Goal: Transaction & Acquisition: Purchase product/service

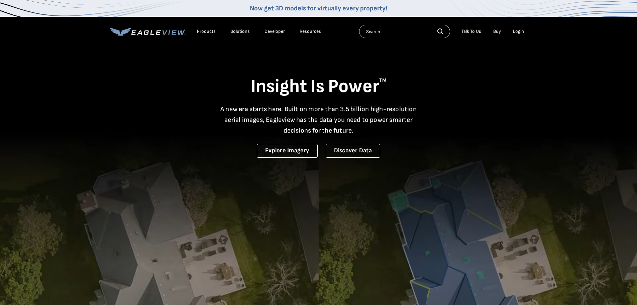
click at [519, 30] on div "Login" at bounding box center [518, 31] width 11 height 6
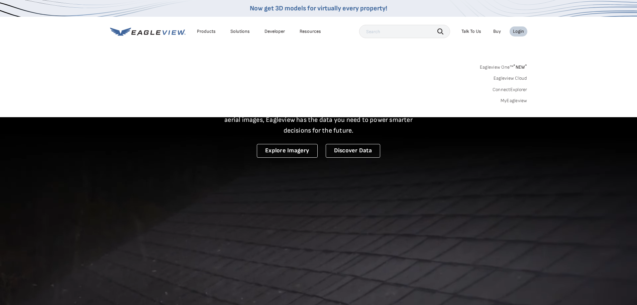
click at [518, 102] on link "MyEagleview" at bounding box center [514, 101] width 27 height 6
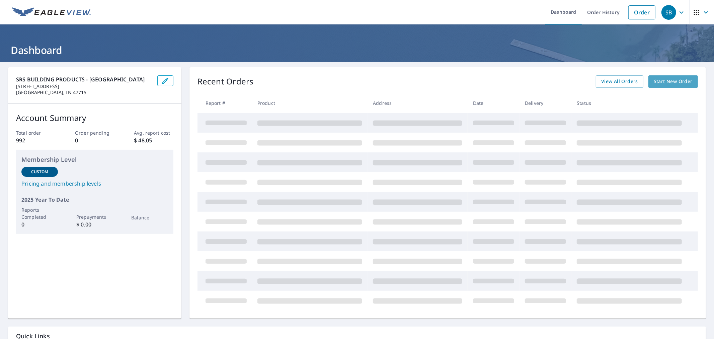
click at [660, 81] on span "Start New Order" at bounding box center [672, 81] width 39 height 8
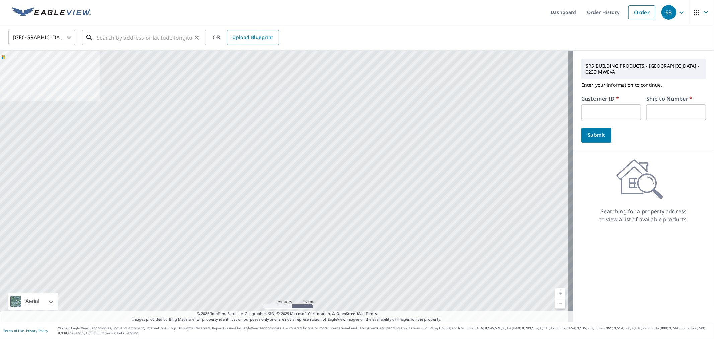
click at [190, 39] on input "text" at bounding box center [144, 37] width 95 height 19
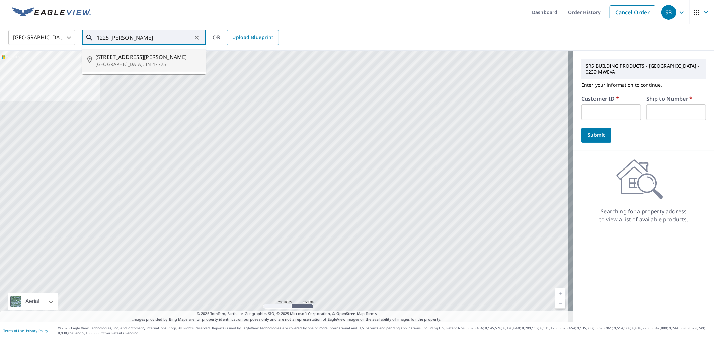
click at [111, 62] on p "[GEOGRAPHIC_DATA], IN 47725" at bounding box center [147, 64] width 105 height 7
type input "[STREET_ADDRESS][PERSON_NAME]"
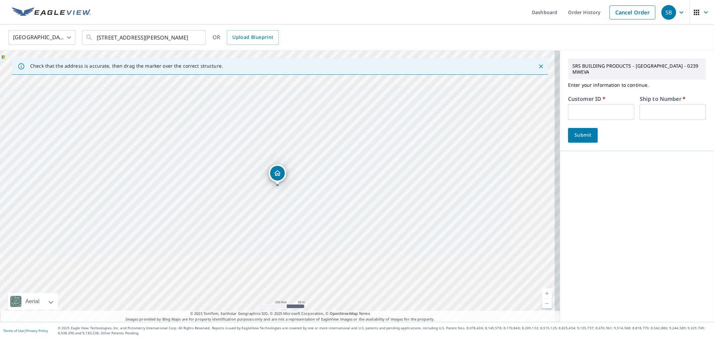
click at [594, 104] on input "text" at bounding box center [601, 112] width 66 height 16
type input "hea239"
click at [658, 106] on input "text" at bounding box center [672, 112] width 66 height 16
type input "1"
click at [568, 128] on button "Submit" at bounding box center [583, 135] width 30 height 15
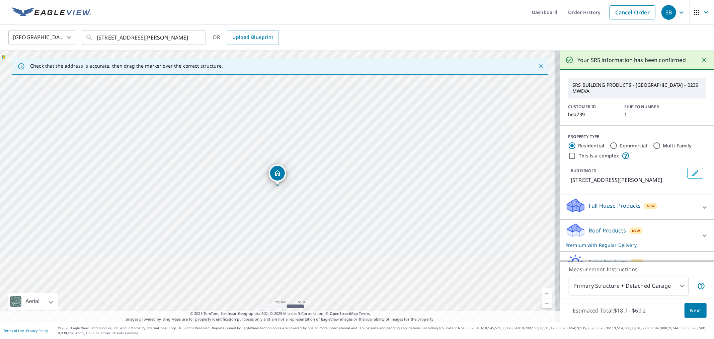
scroll to position [33, 0]
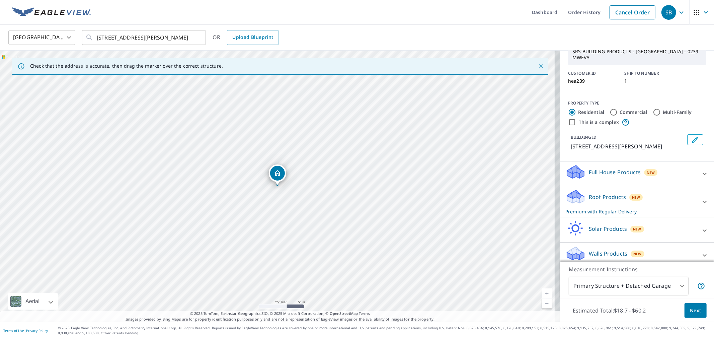
click at [700, 170] on icon at bounding box center [704, 174] width 8 height 8
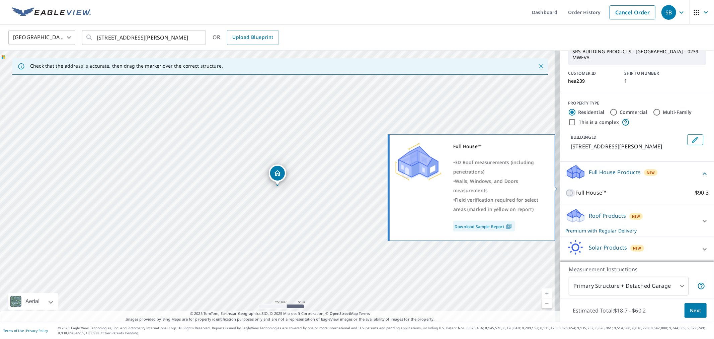
click at [565, 189] on input "Full House™ $90.3" at bounding box center [570, 193] width 10 height 8
checkbox input "true"
checkbox input "false"
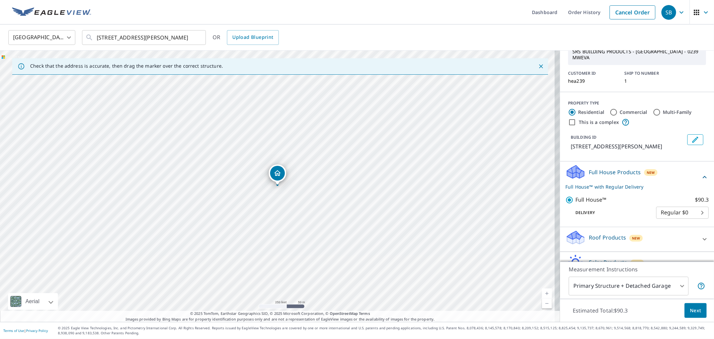
click at [684, 309] on button "Next" at bounding box center [695, 310] width 22 height 15
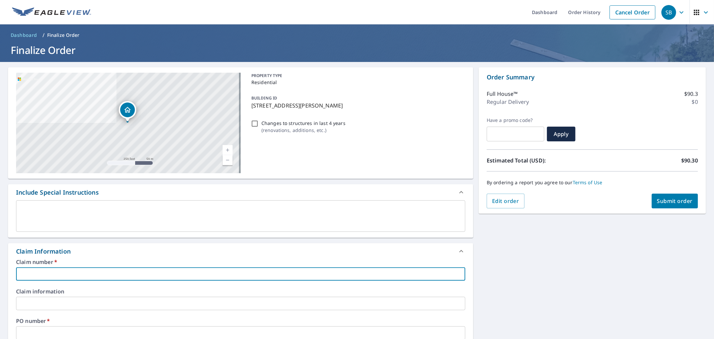
click at [32, 272] on input "text" at bounding box center [240, 273] width 449 height 13
type input "1"
checkbox input "true"
type input "12"
checkbox input "true"
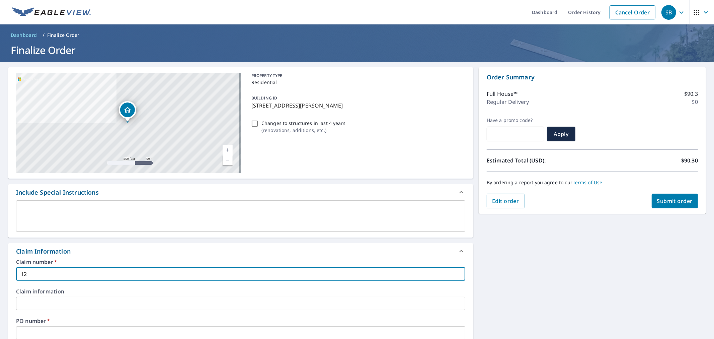
type input "122"
checkbox input "true"
type input "1225"
checkbox input "true"
type input "1225"
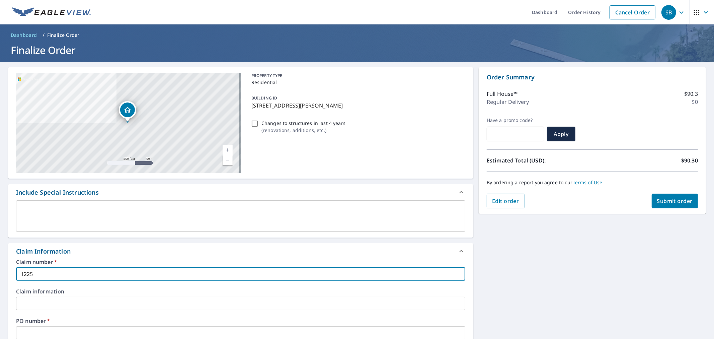
checkbox input "true"
type input "1225 H"
checkbox input "true"
type input "1225 HO"
checkbox input "true"
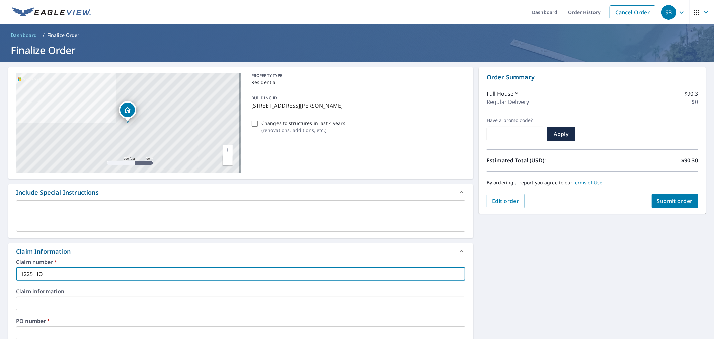
type input "1225 HOI"
checkbox input "true"
type input "1225 HOIN"
checkbox input "true"
type input "1225 HOING"
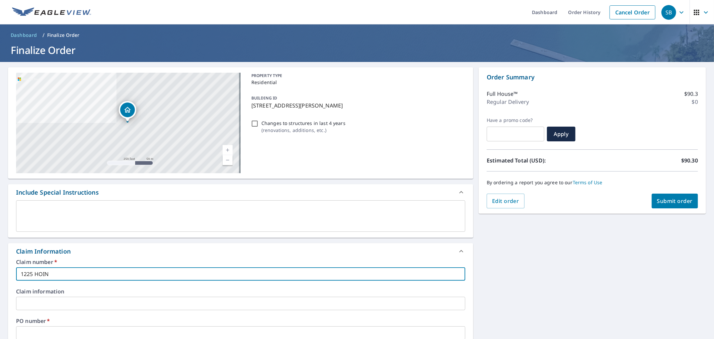
checkbox input "true"
type input "1225 HOING"
checkbox input "true"
type input "1225 HOING R"
checkbox input "true"
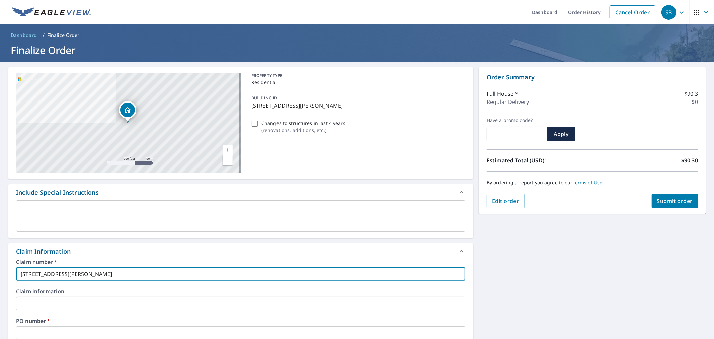
type input "1225 HOING RD"
checkbox input "true"
type input "1225 HOING RD"
checkbox input "true"
type input "1225 HOING RD -"
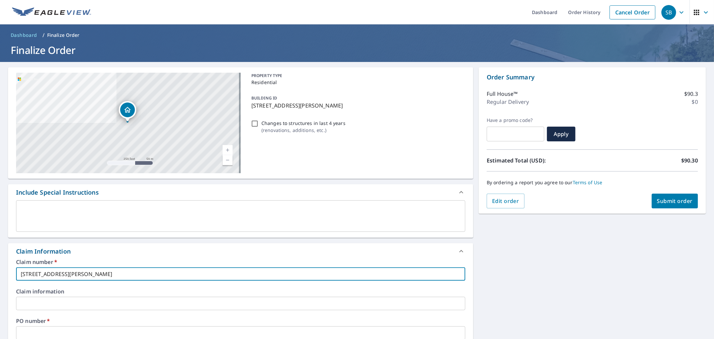
checkbox input "true"
type input "1225 HOING RD -"
checkbox input "true"
type input "1225 HOING RD - B"
checkbox input "true"
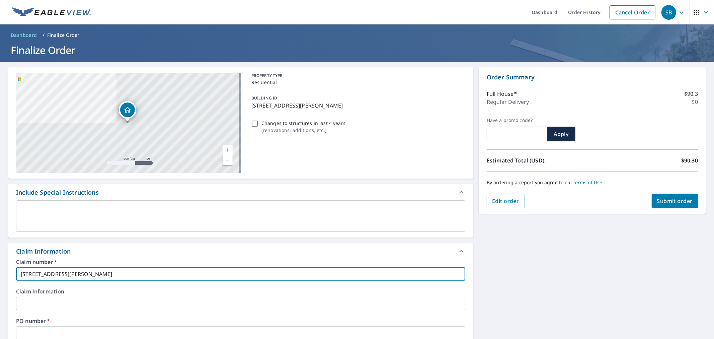
type input "1225 HOING RD - BH"
checkbox input "true"
type input "1225 HOING RD - BH"
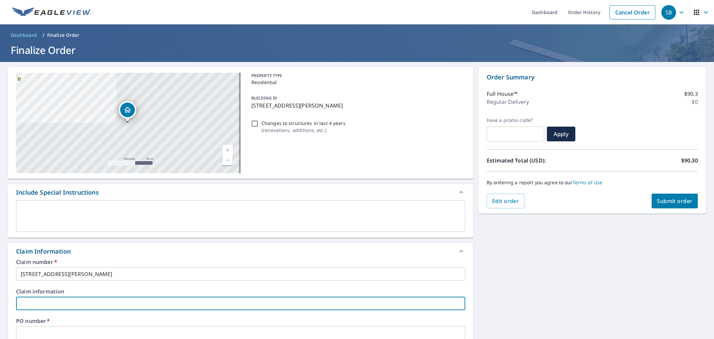
scroll to position [1, 0]
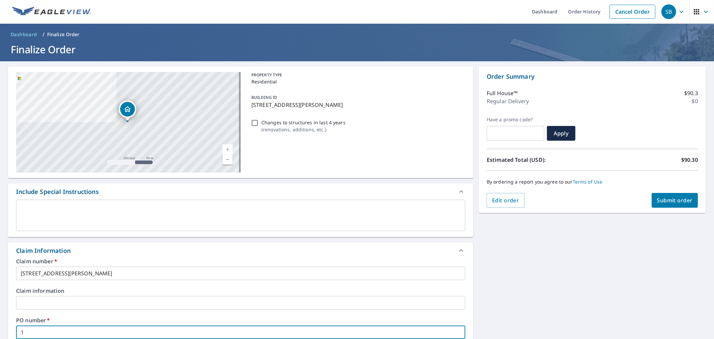
type input "1"
checkbox input "true"
type input "12"
checkbox input "true"
type input "122"
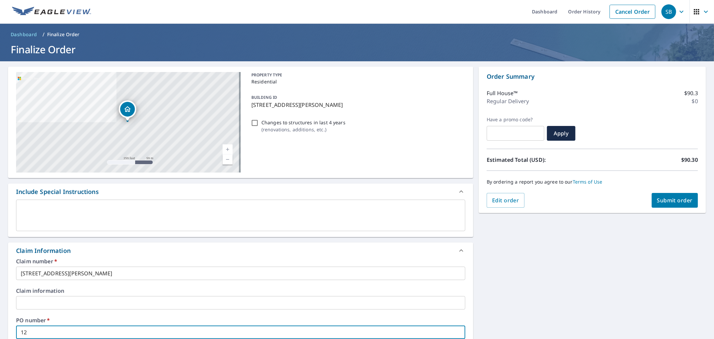
checkbox input "true"
type input "1225"
checkbox input "true"
type input "1225"
checkbox input "true"
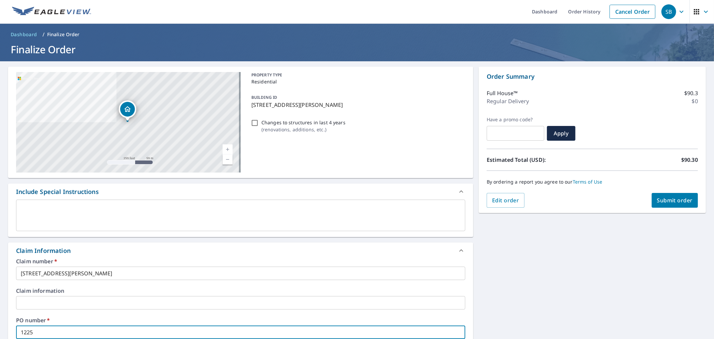
type input "1225 H"
checkbox input "true"
type input "1225 HO"
checkbox input "true"
type input "1225 HOI"
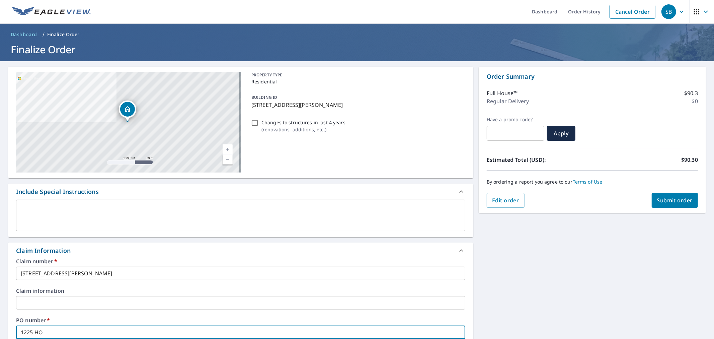
checkbox input "true"
type input "1225 HOIN"
checkbox input "true"
type input "1225 HOING"
checkbox input "true"
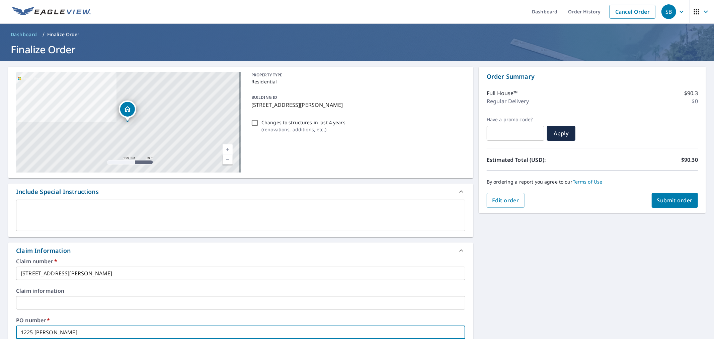
type input "1225 HOING"
checkbox input "true"
type input "1225 HOING R"
checkbox input "true"
type input "1225 HOING RD"
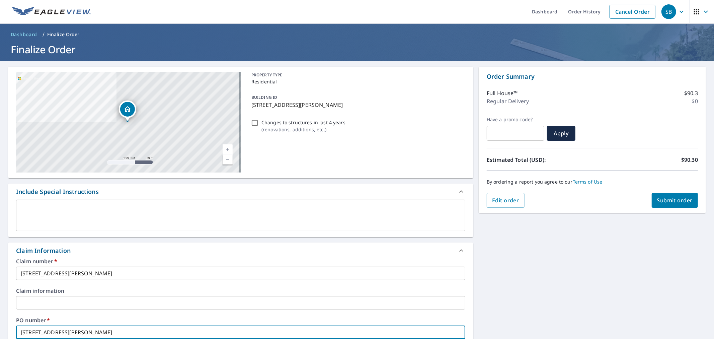
checkbox input "true"
type input "1225 HOING RD"
checkbox input "true"
type input "1225 HOING RD -"
checkbox input "true"
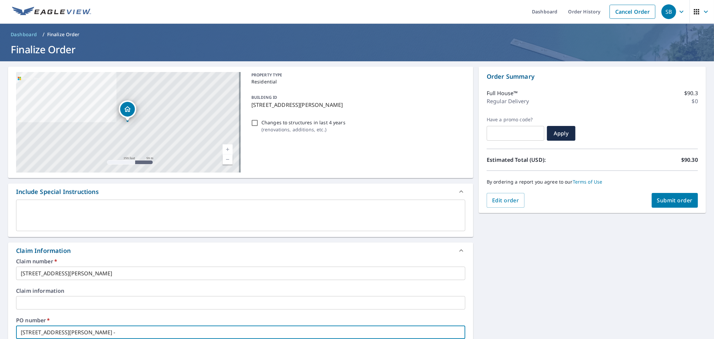
type input "1225 HOING RD -"
checkbox input "true"
type input "1225 HOING RD - B"
checkbox input "true"
type input "1225 HOING RD - BH"
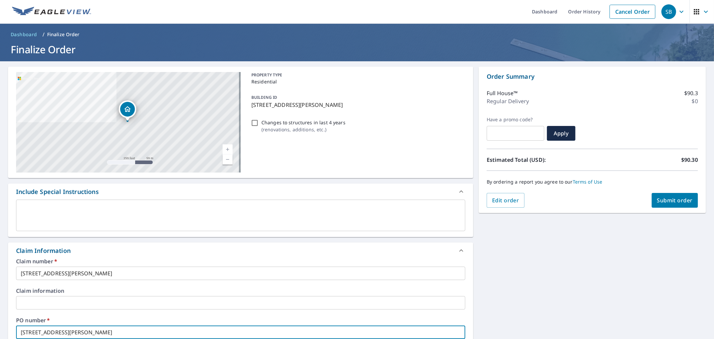
checkbox input "true"
type input "1225 HOING RD - BH"
click at [684, 198] on span "Submit order" at bounding box center [675, 199] width 36 height 7
checkbox input "true"
